Goal: Transaction & Acquisition: Purchase product/service

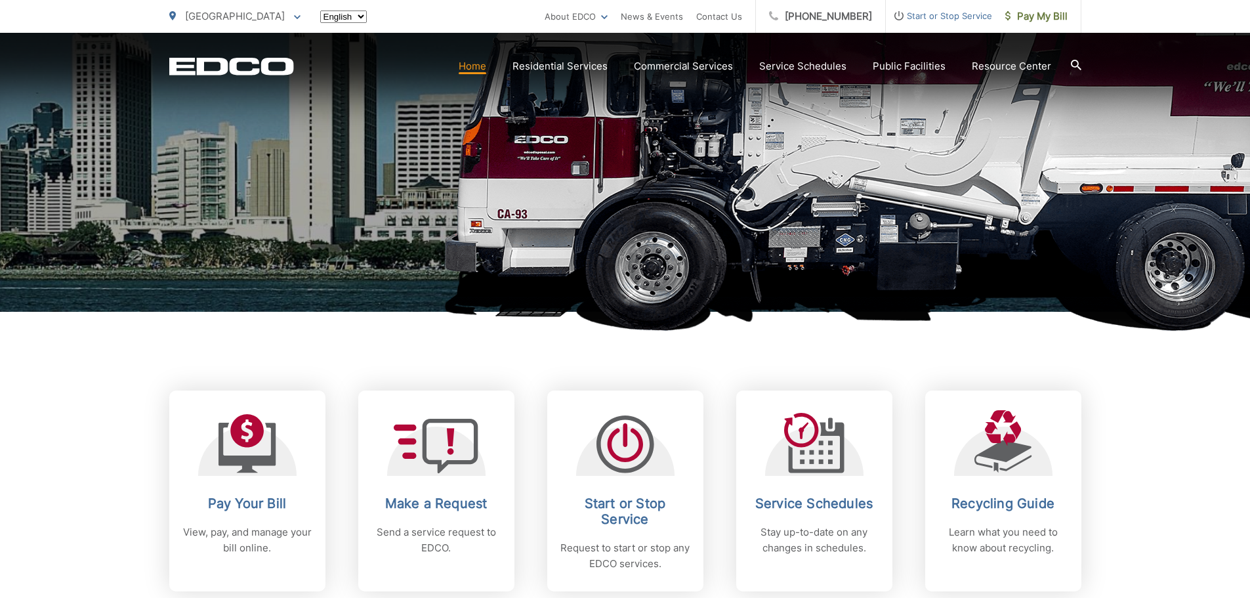
scroll to position [459, 0]
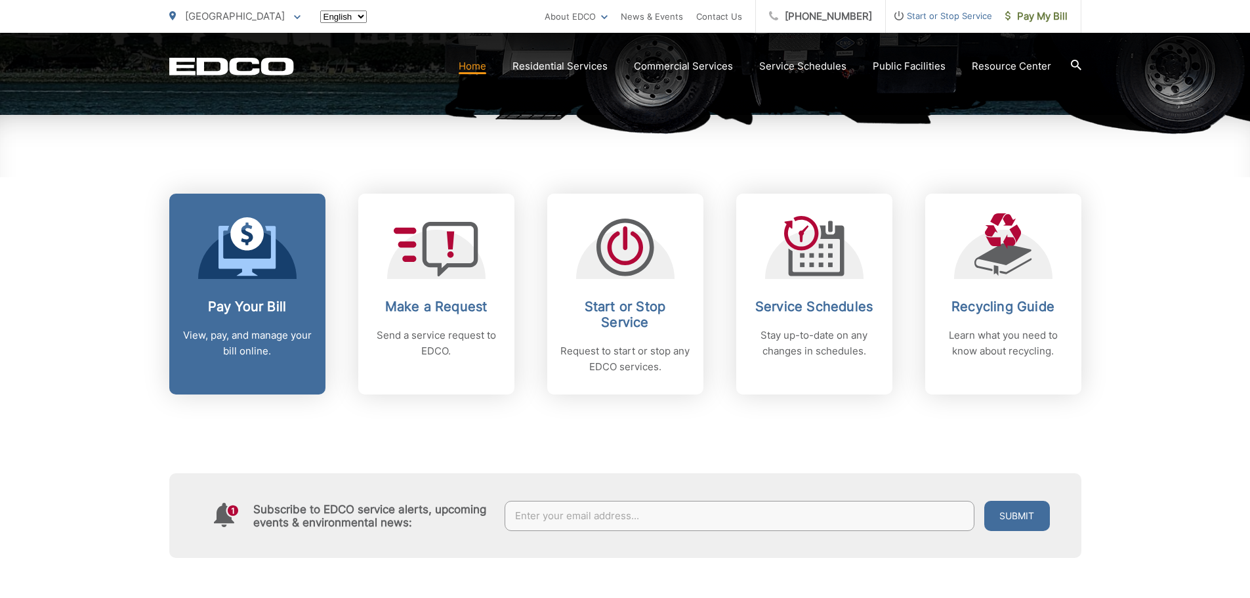
click at [257, 281] on link "Pay Your Bill View, pay, and manage your bill online." at bounding box center [247, 294] width 156 height 201
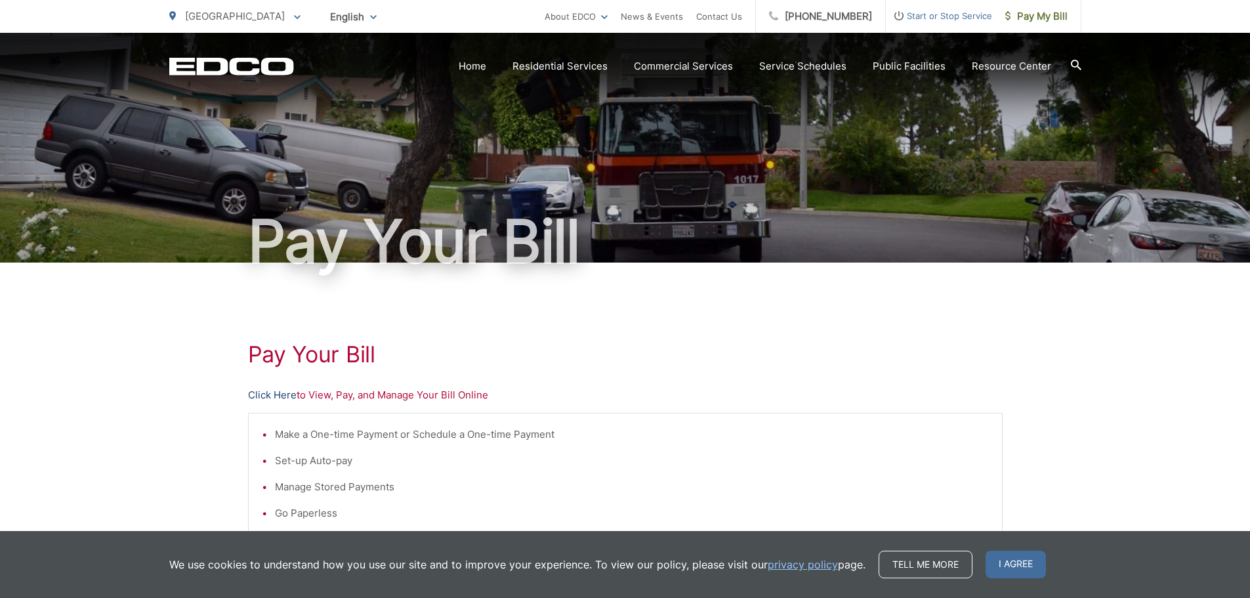
click at [274, 395] on link "Click Here" at bounding box center [272, 395] width 49 height 16
